Goal: Task Accomplishment & Management: Complete application form

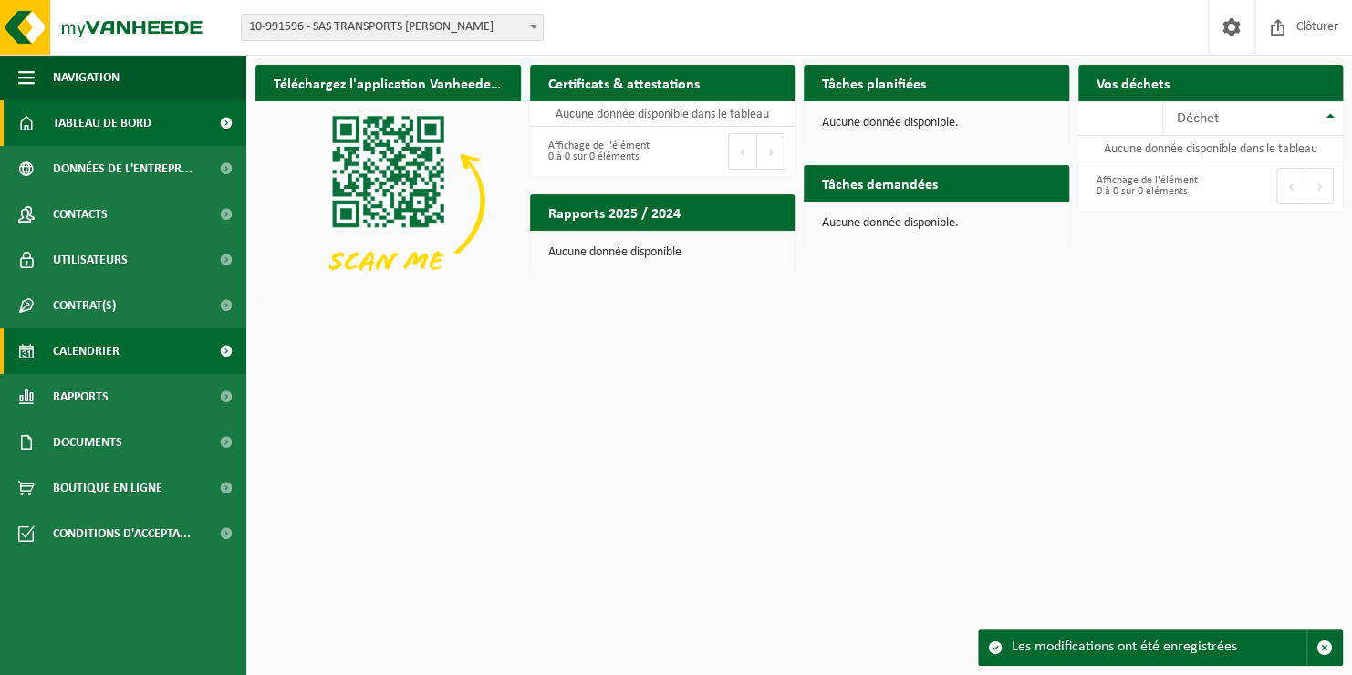
click at [83, 347] on span "Calendrier" at bounding box center [86, 351] width 67 height 46
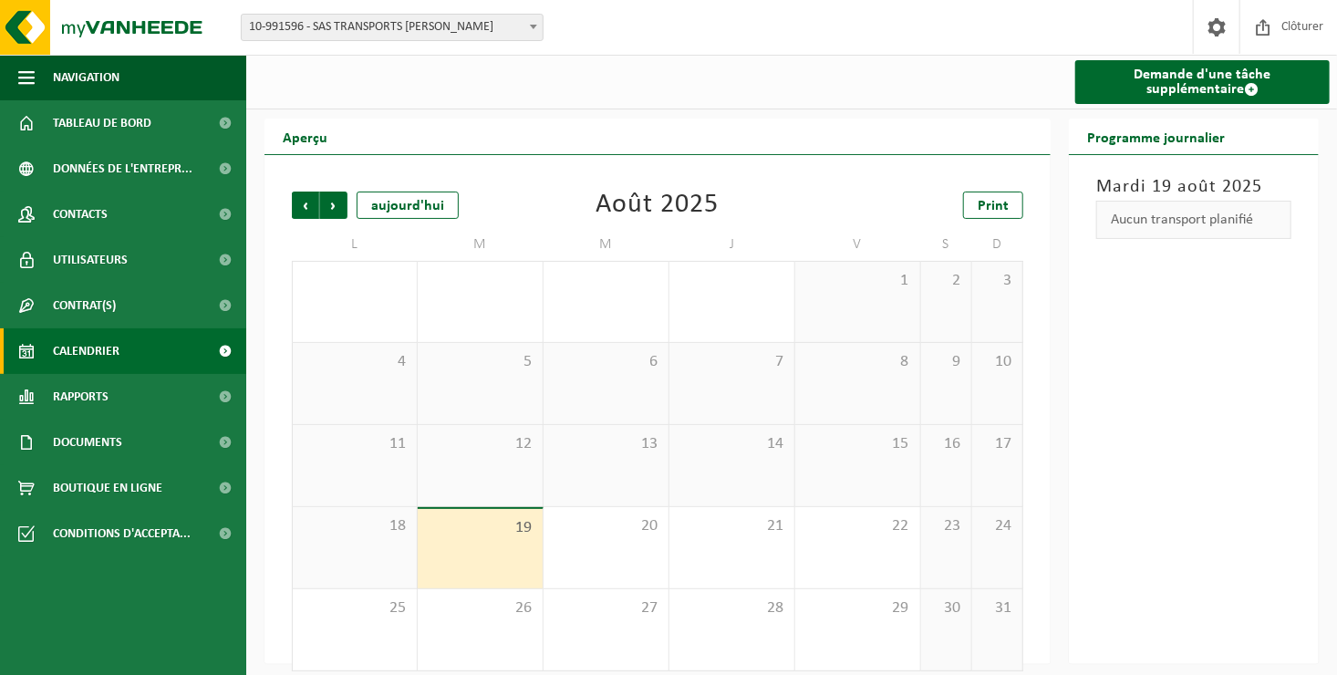
scroll to position [16, 0]
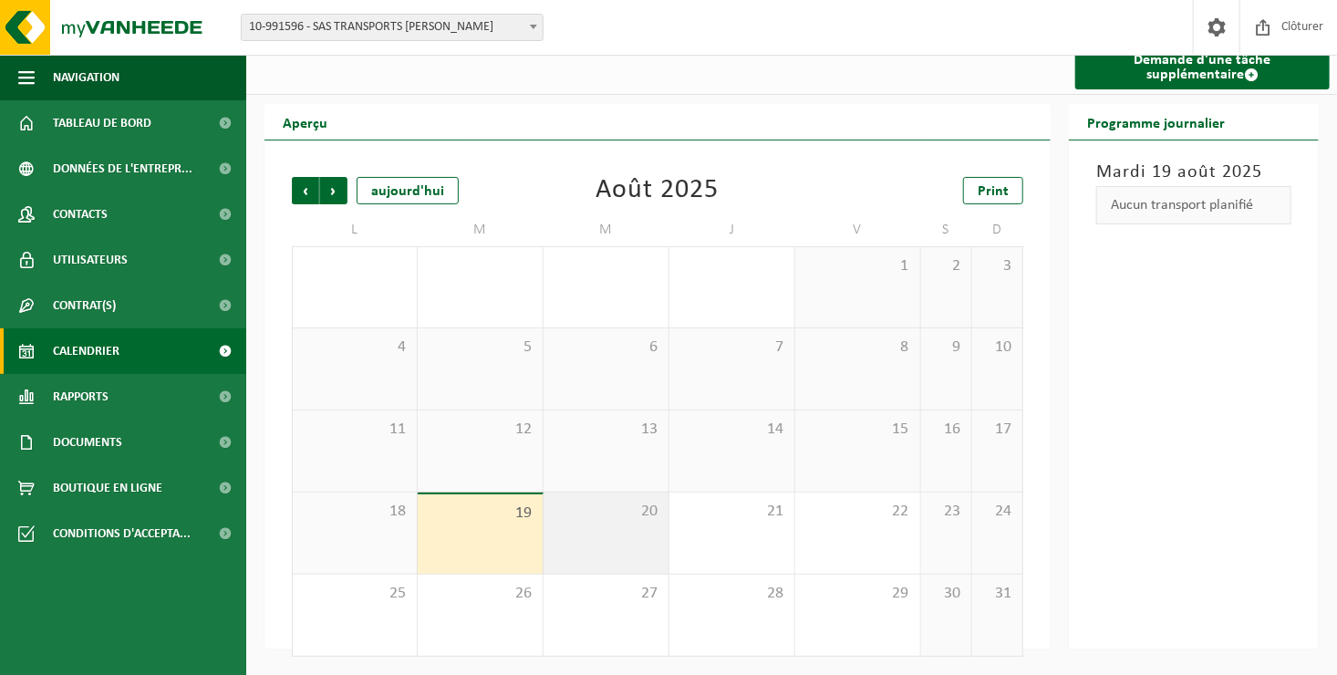
click at [593, 523] on div "20" at bounding box center [606, 532] width 125 height 81
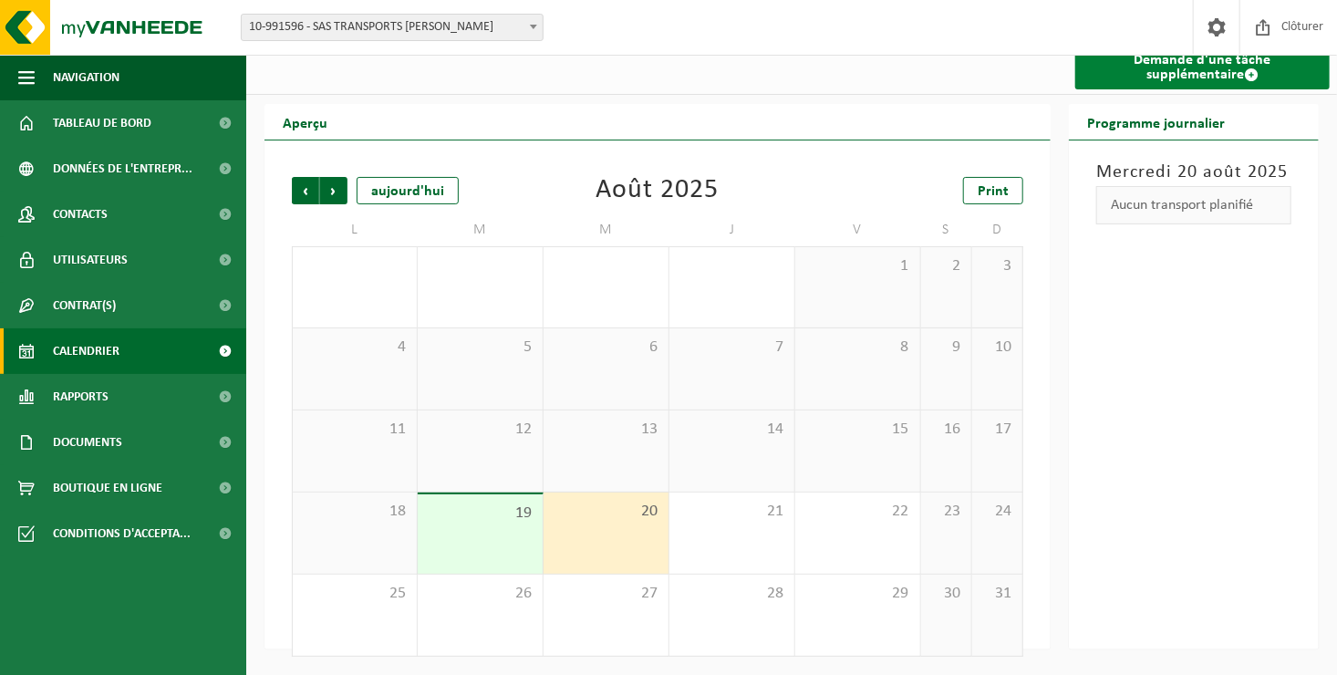
click at [1153, 64] on link "Demande d'une tâche supplémentaire" at bounding box center [1202, 68] width 254 height 44
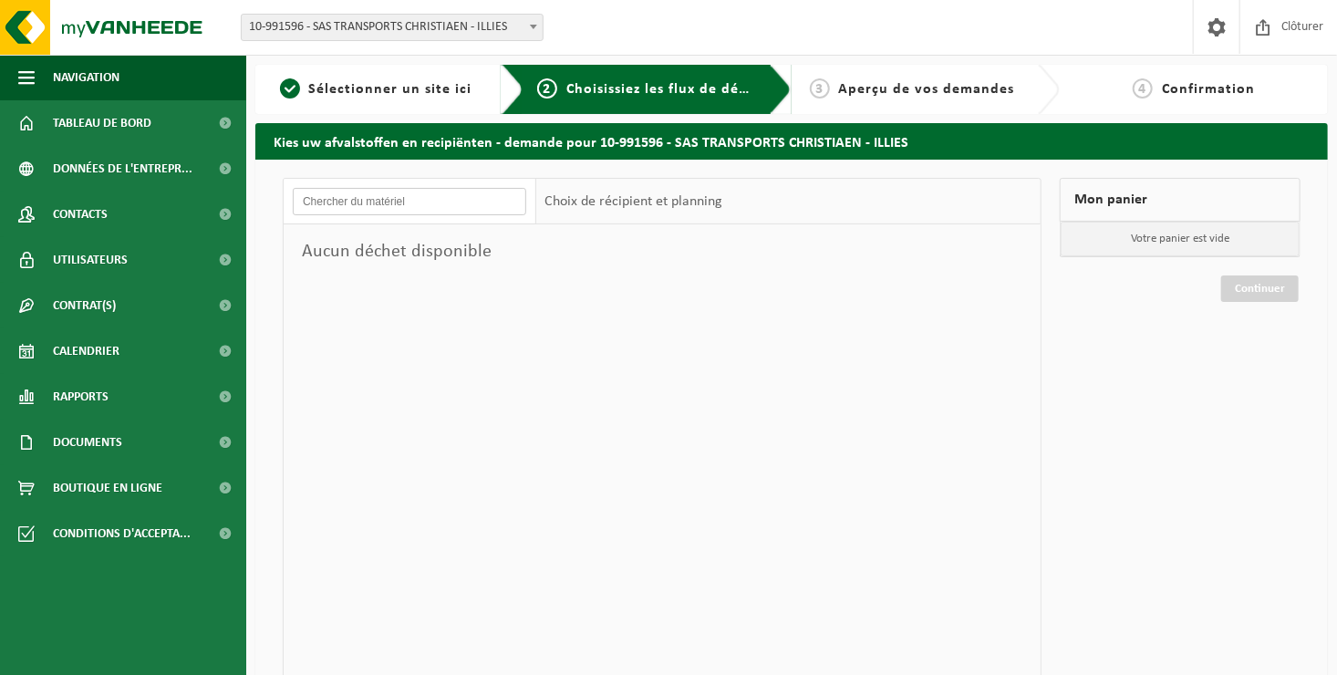
click at [472, 202] on input "text" at bounding box center [409, 201] width 233 height 27
click at [576, 196] on div "Choix de récipient et planning" at bounding box center [634, 202] width 196 height 46
click at [475, 204] on input "text" at bounding box center [409, 201] width 233 height 27
type input "b"
type input "fk-627-cm"
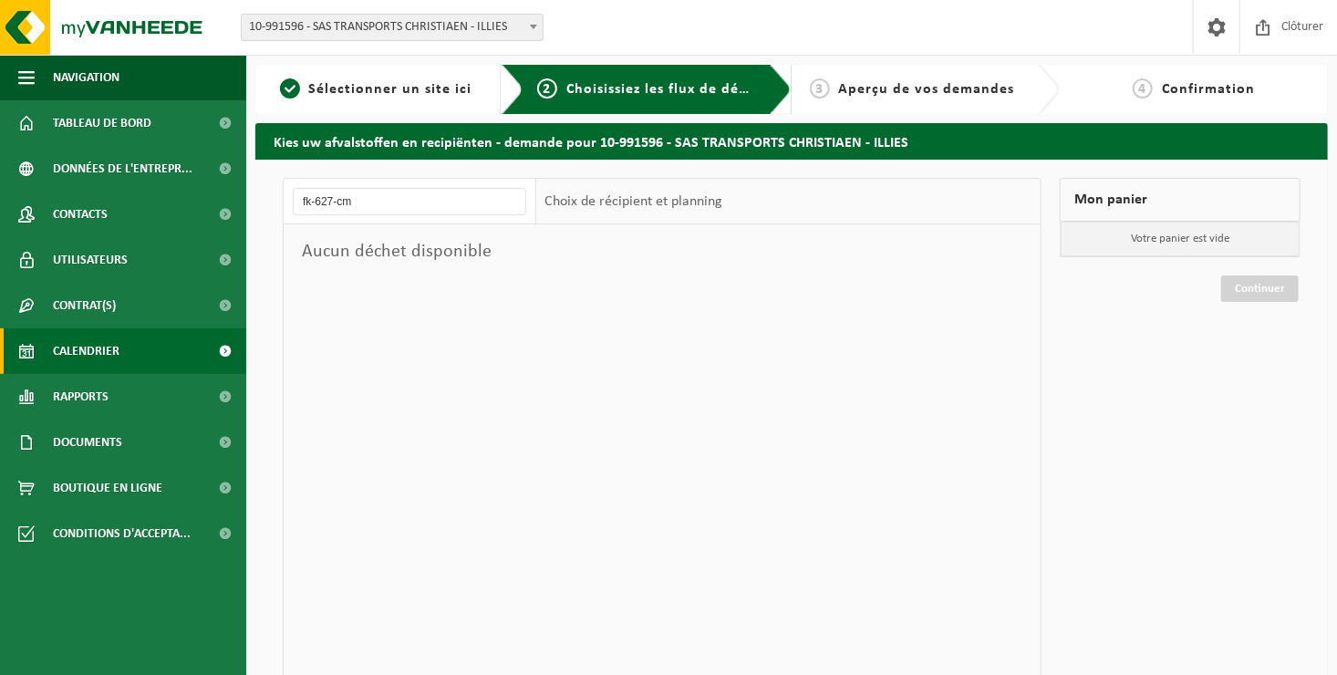
click at [85, 353] on span "Calendrier" at bounding box center [86, 351] width 67 height 46
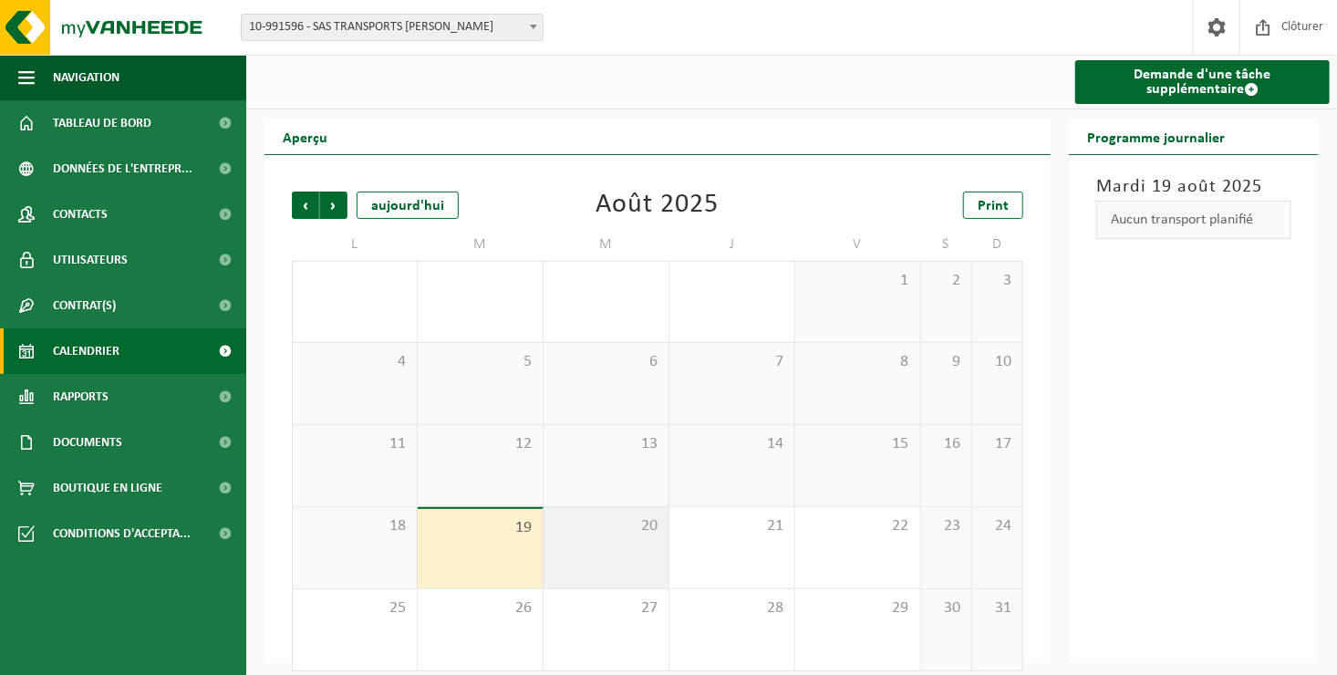
click at [596, 516] on div "20" at bounding box center [606, 547] width 125 height 81
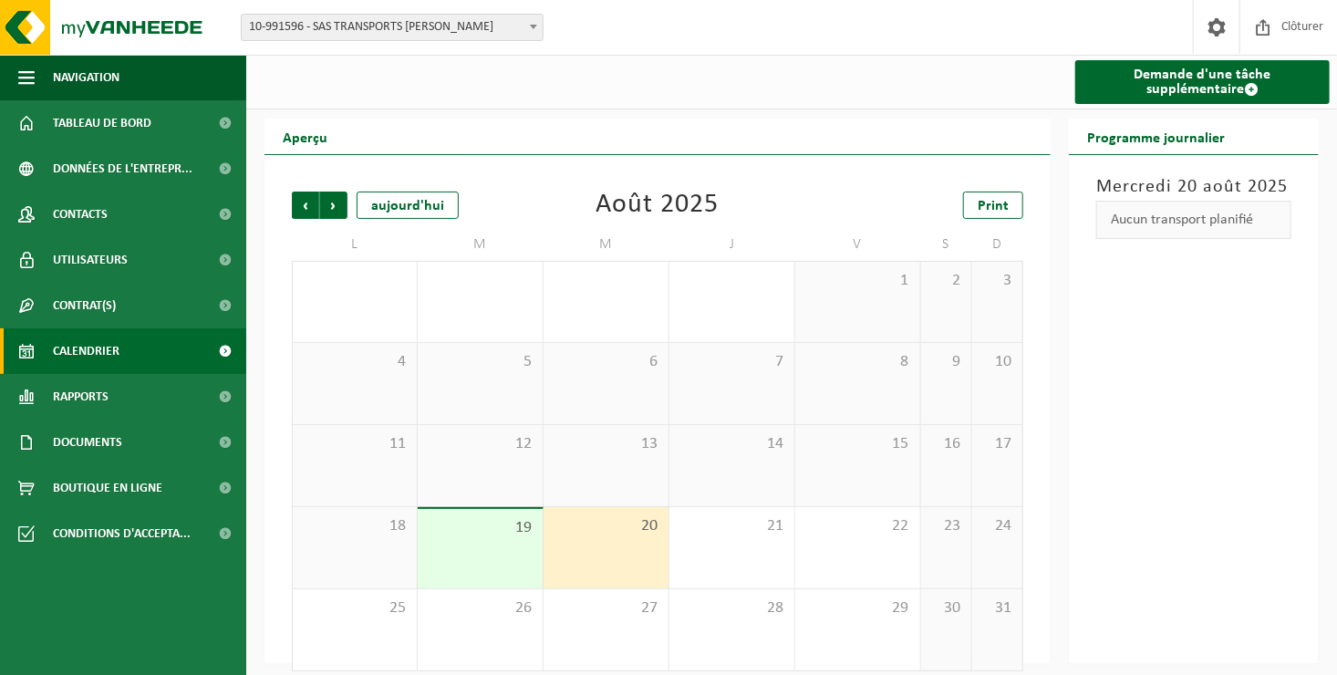
click at [596, 516] on div "20" at bounding box center [606, 547] width 125 height 81
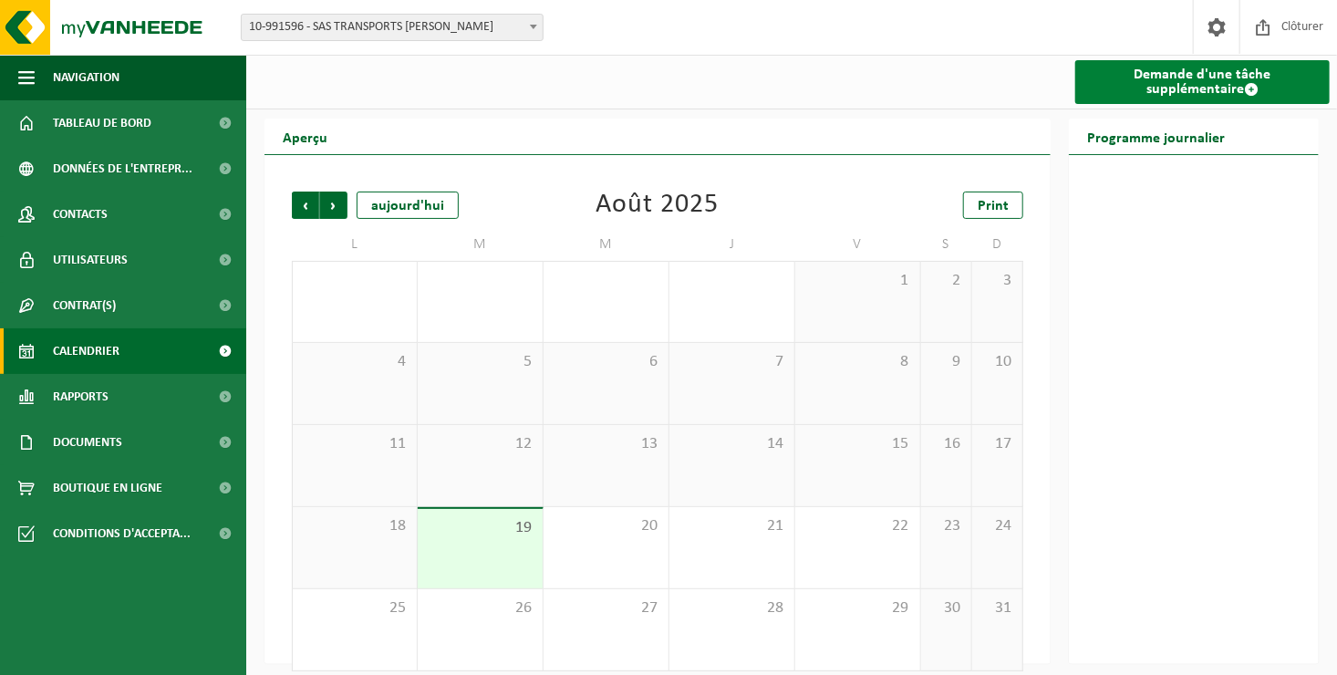
click at [1158, 80] on link "Demande d'une tâche supplémentaire" at bounding box center [1202, 82] width 254 height 44
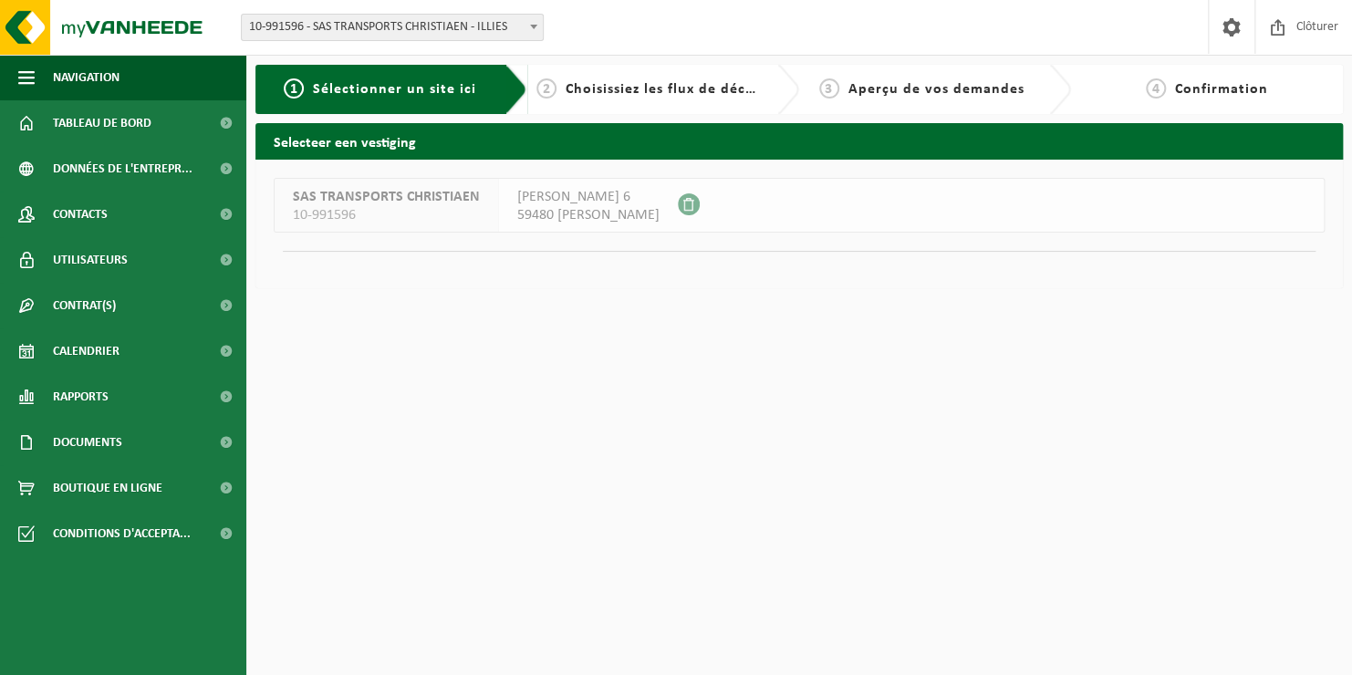
click at [413, 91] on span "Sélectionner un site ici" at bounding box center [394, 89] width 163 height 15
click at [286, 84] on span "1" at bounding box center [294, 88] width 20 height 20
click at [286, 84] on div "1 Sélectionner un site ici" at bounding box center [380, 89] width 222 height 22
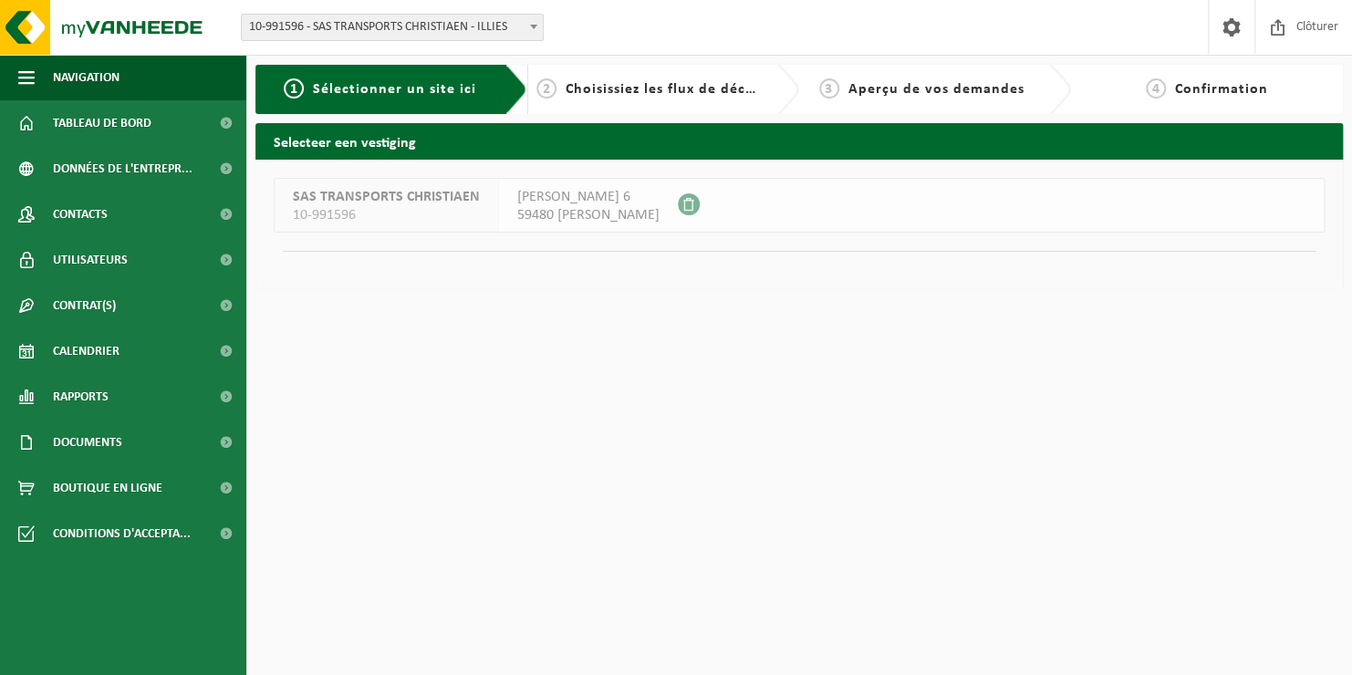
click at [369, 88] on span "Sélectionner un site ici" at bounding box center [394, 89] width 163 height 15
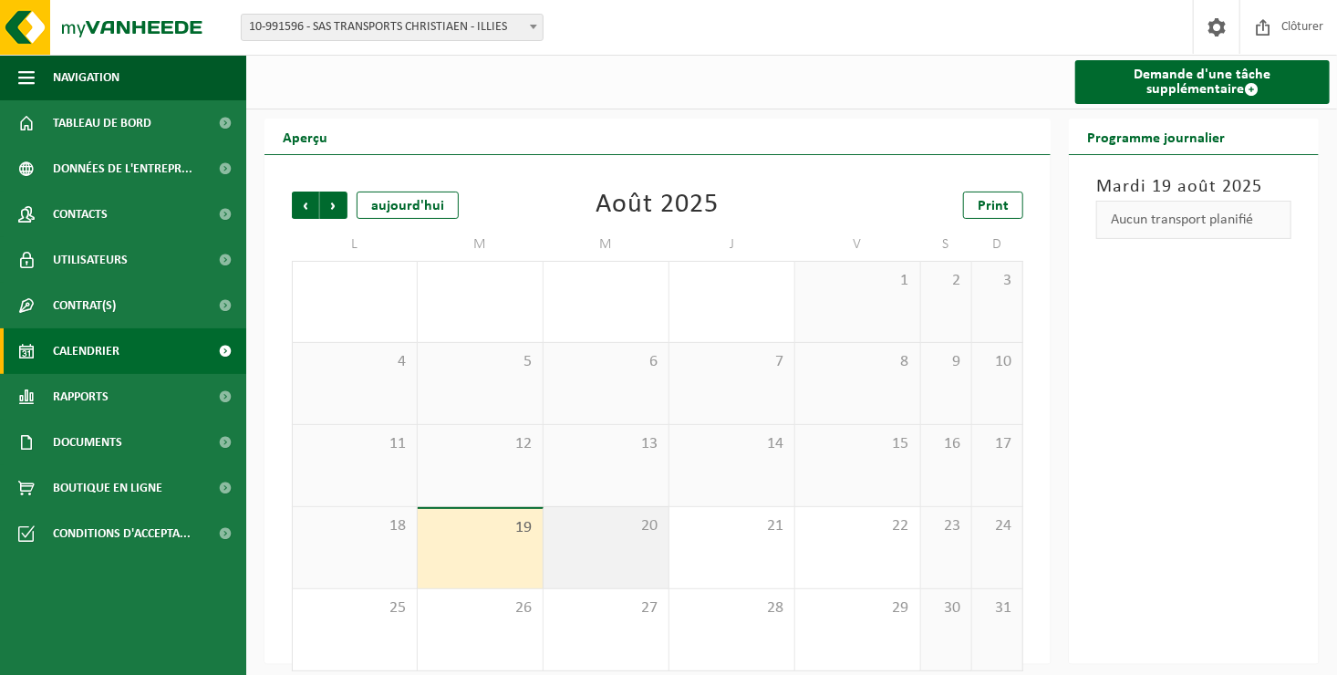
click at [615, 530] on span "20" at bounding box center [606, 526] width 107 height 20
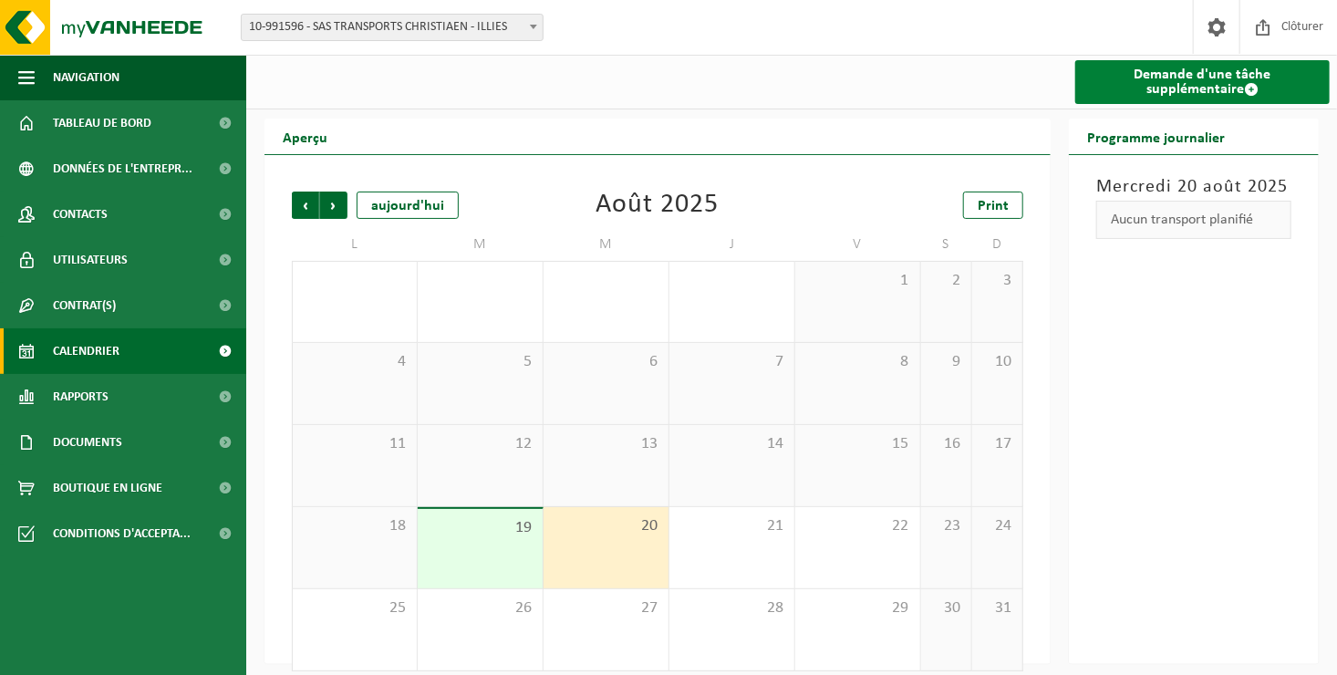
click at [1250, 87] on span at bounding box center [1251, 89] width 15 height 15
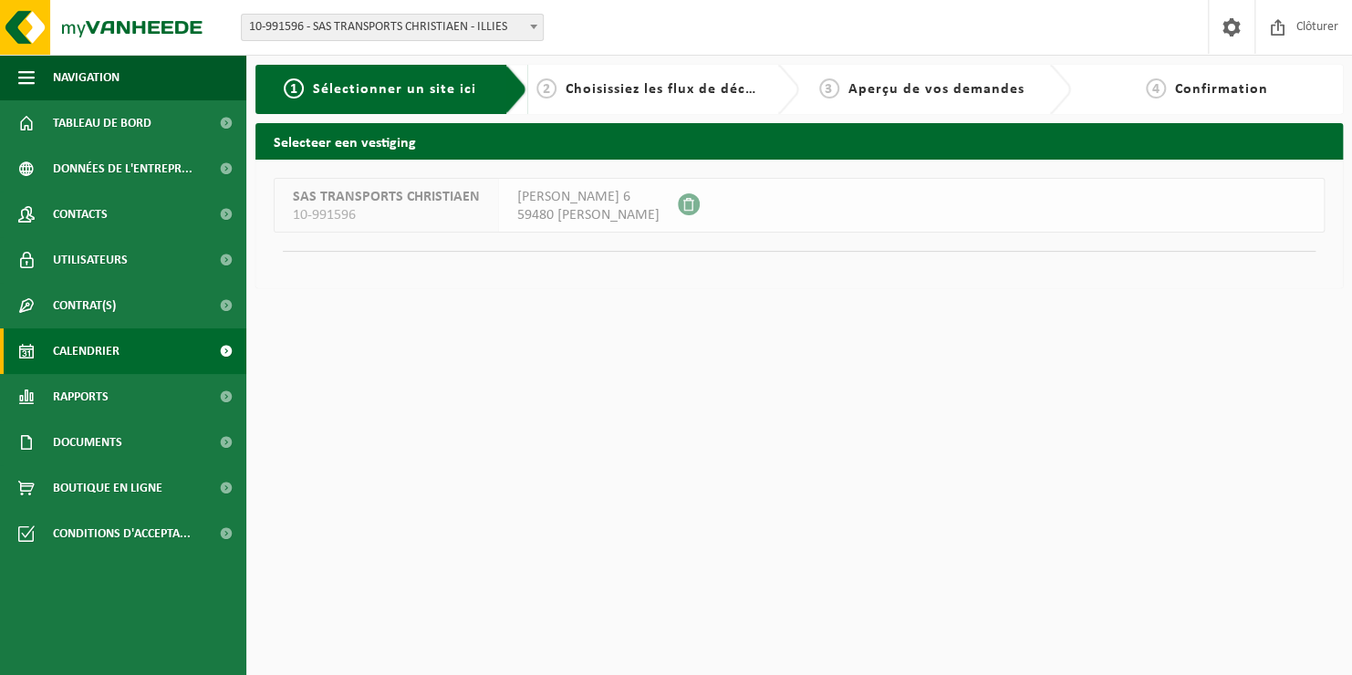
click at [119, 350] on link "Calendrier" at bounding box center [123, 351] width 246 height 46
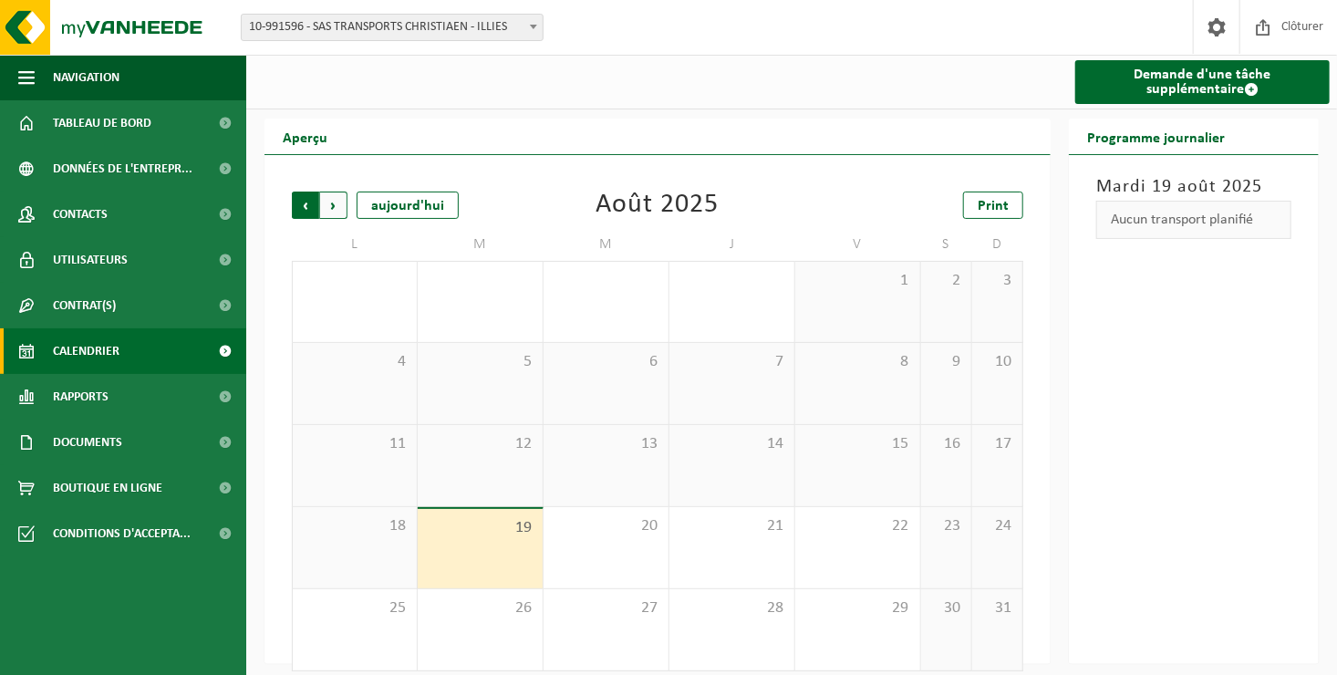
click at [334, 210] on span "Suivant" at bounding box center [333, 205] width 27 height 27
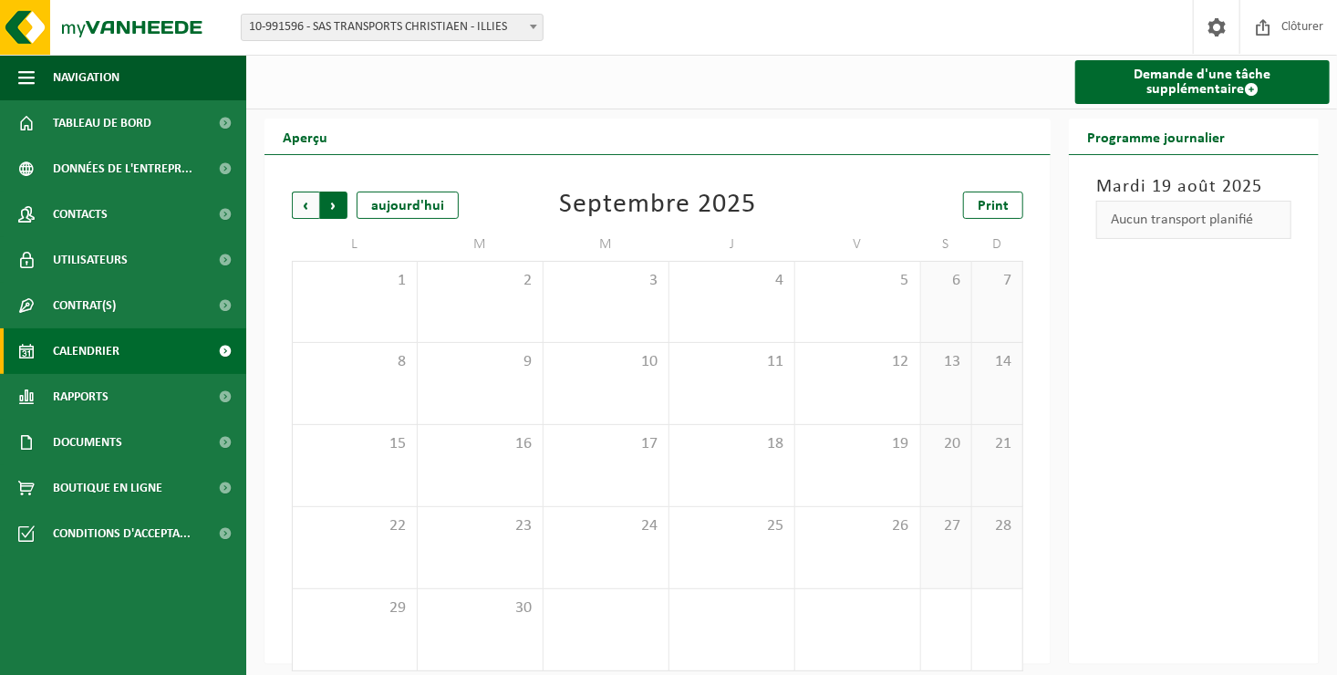
click at [300, 209] on span "Précédent" at bounding box center [305, 205] width 27 height 27
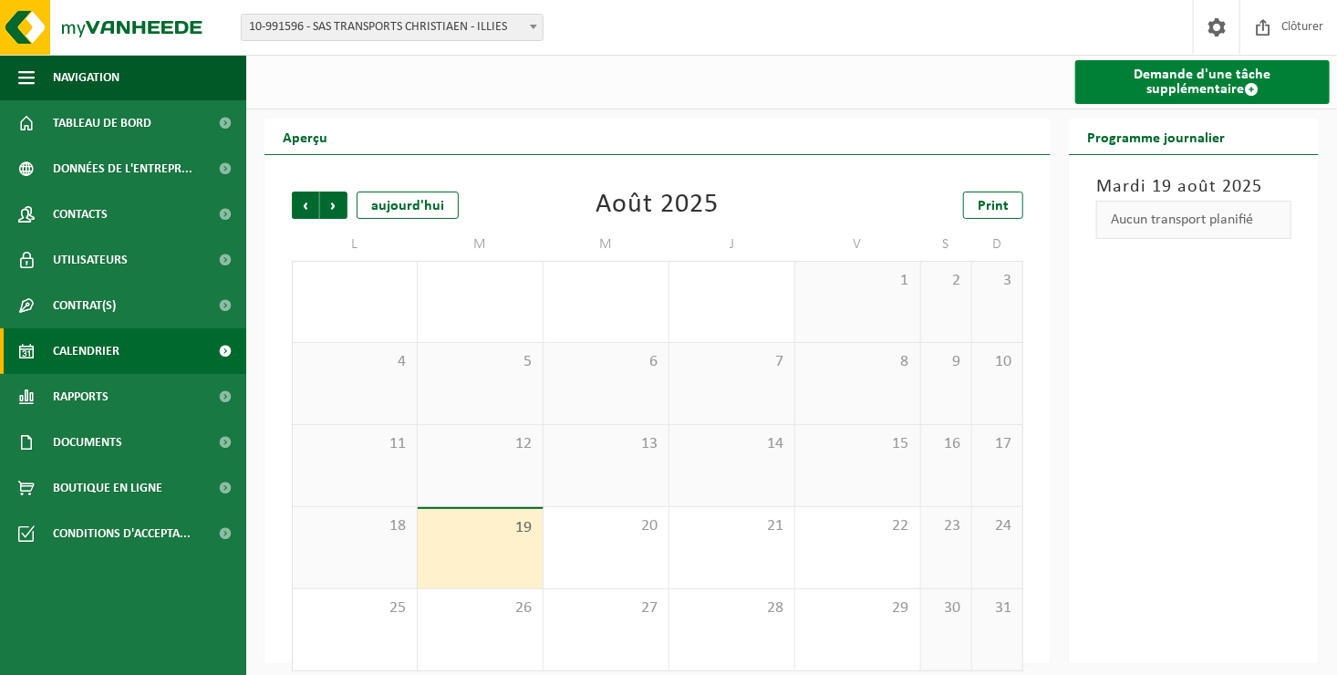
click at [1187, 84] on link "Demande d'une tâche supplémentaire" at bounding box center [1202, 82] width 254 height 44
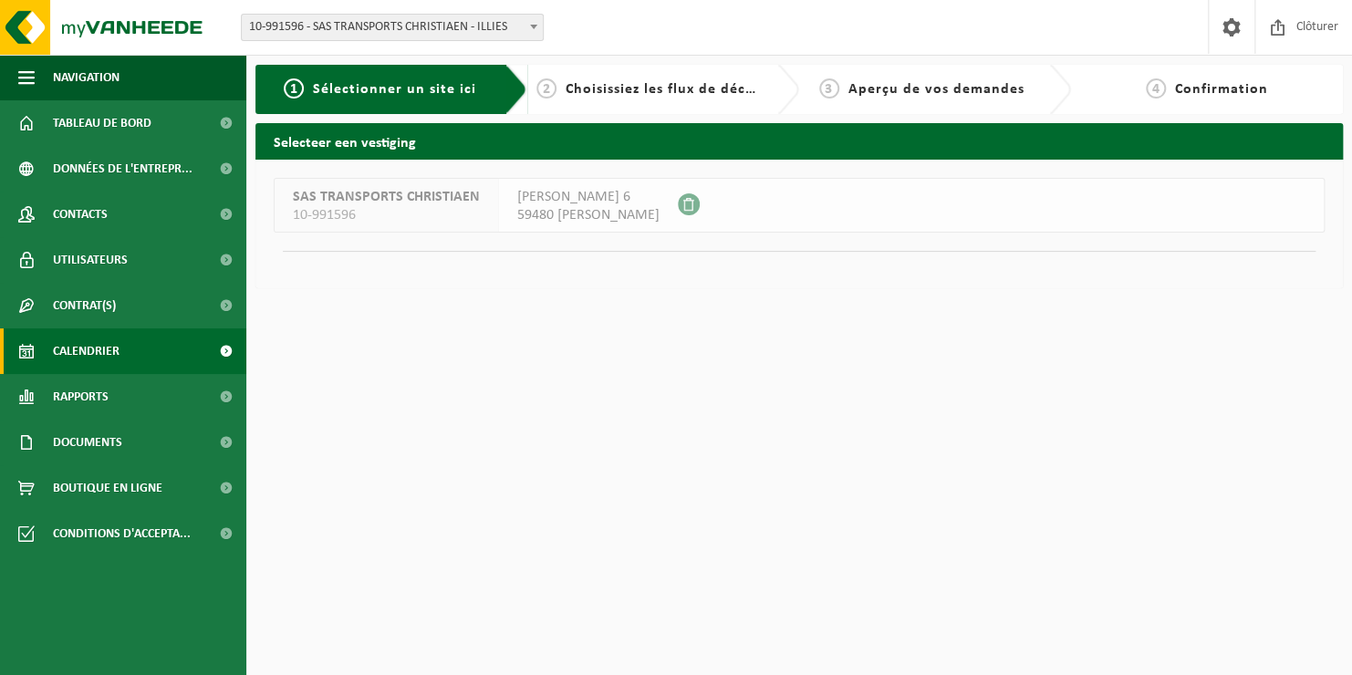
click at [80, 352] on span "Calendrier" at bounding box center [86, 351] width 67 height 46
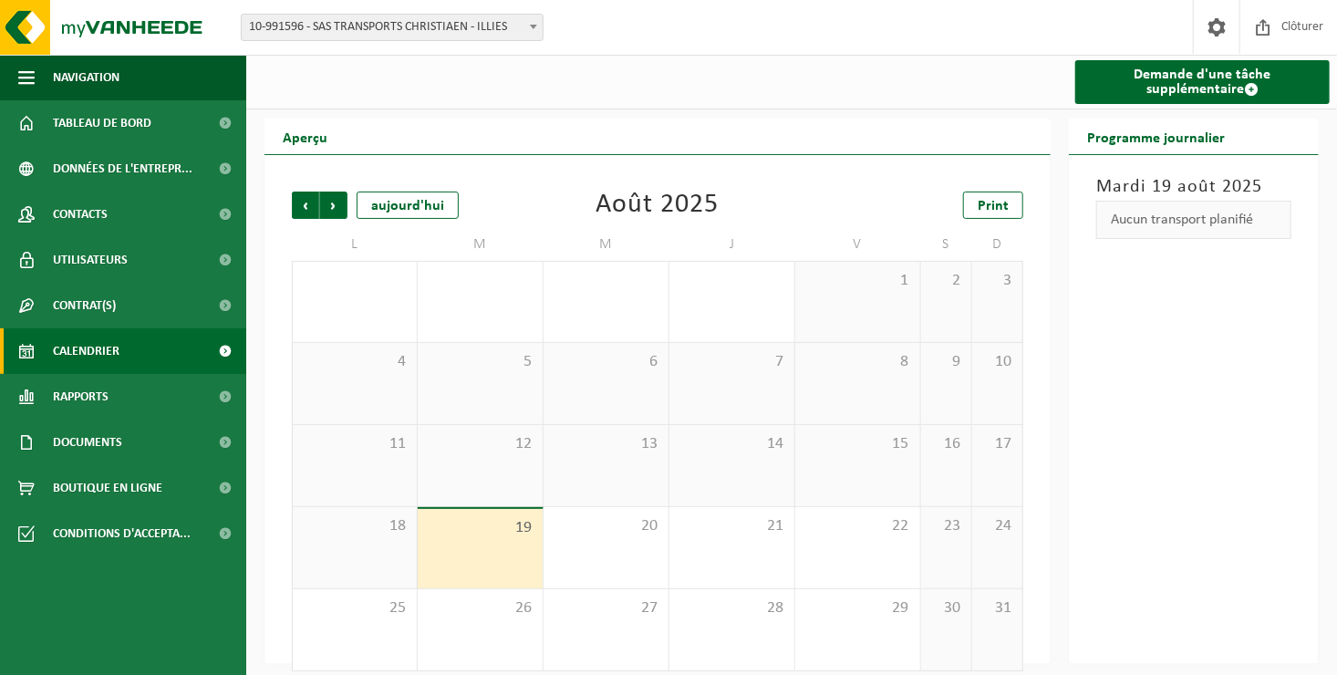
click at [84, 347] on span "Calendrier" at bounding box center [86, 351] width 67 height 46
click at [1208, 77] on link "Demande d'une tâche supplémentaire" at bounding box center [1202, 82] width 254 height 44
drag, startPoint x: 0, startPoint y: 0, endPoint x: 712, endPoint y: 41, distance: 713.5
click at [712, 41] on div "Site: 10-991596 - SAS TRANSPORTS [PERSON_NAME] 10-991596 - SAS TRANSPORTS [PERS…" at bounding box center [668, 28] width 1337 height 56
